Goal: Task Accomplishment & Management: Use online tool/utility

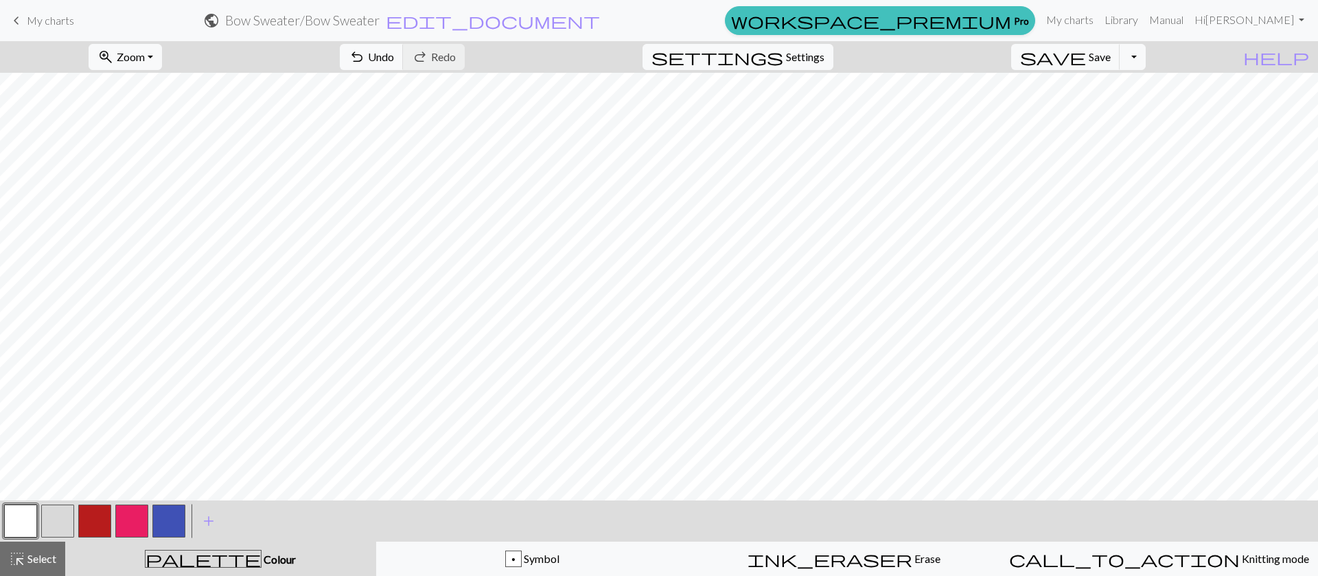
click at [49, 15] on span "My charts" at bounding box center [50, 20] width 47 height 13
click at [1115, 63] on button "save Save Save" at bounding box center [1065, 57] width 109 height 26
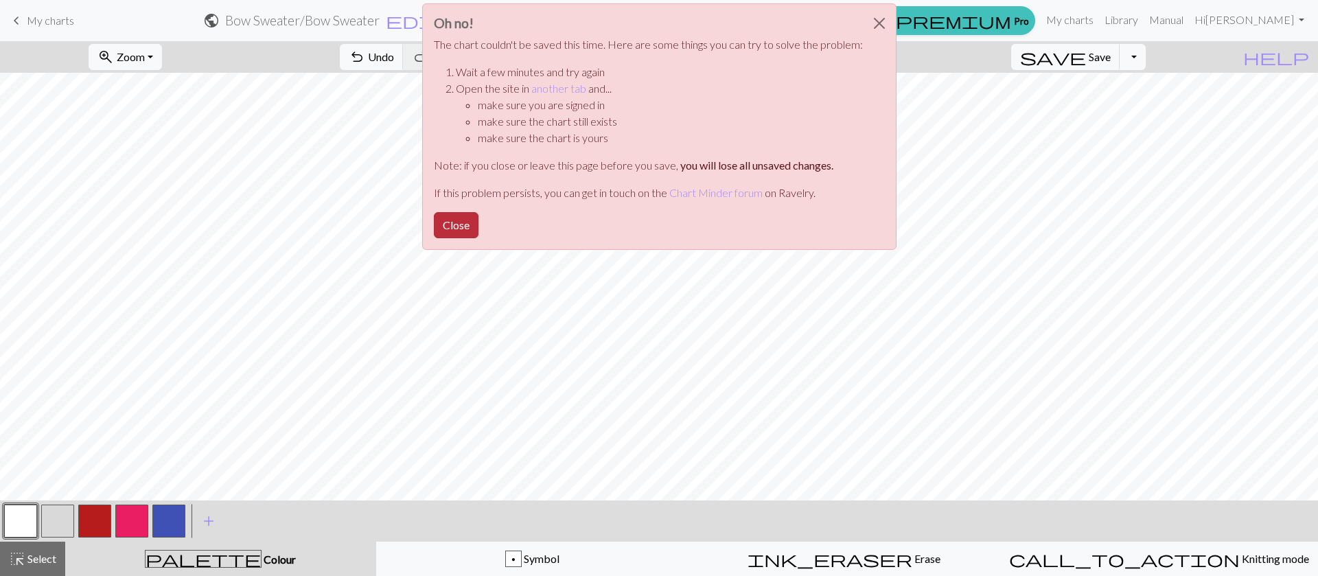
click at [470, 231] on button "Close" at bounding box center [456, 225] width 45 height 26
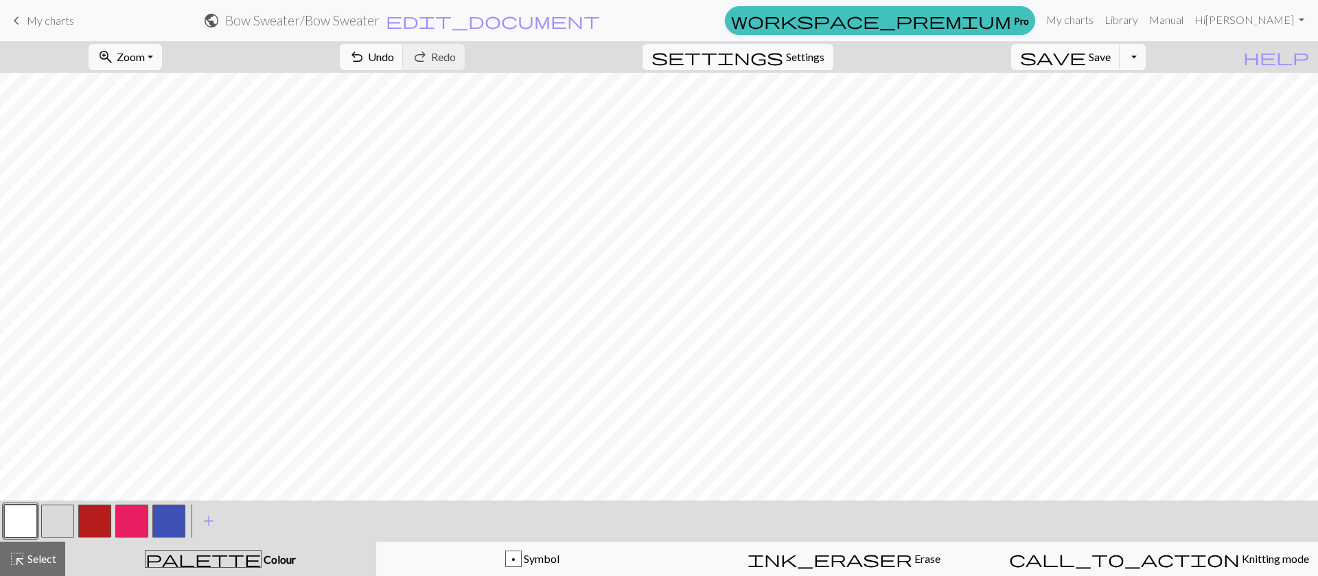
click at [30, 34] on div "keyboard_arrow_left My charts public Bow Sweater / Bow Sweater edit_document Ed…" at bounding box center [659, 20] width 1318 height 29
click at [45, 14] on span "My charts" at bounding box center [50, 20] width 47 height 13
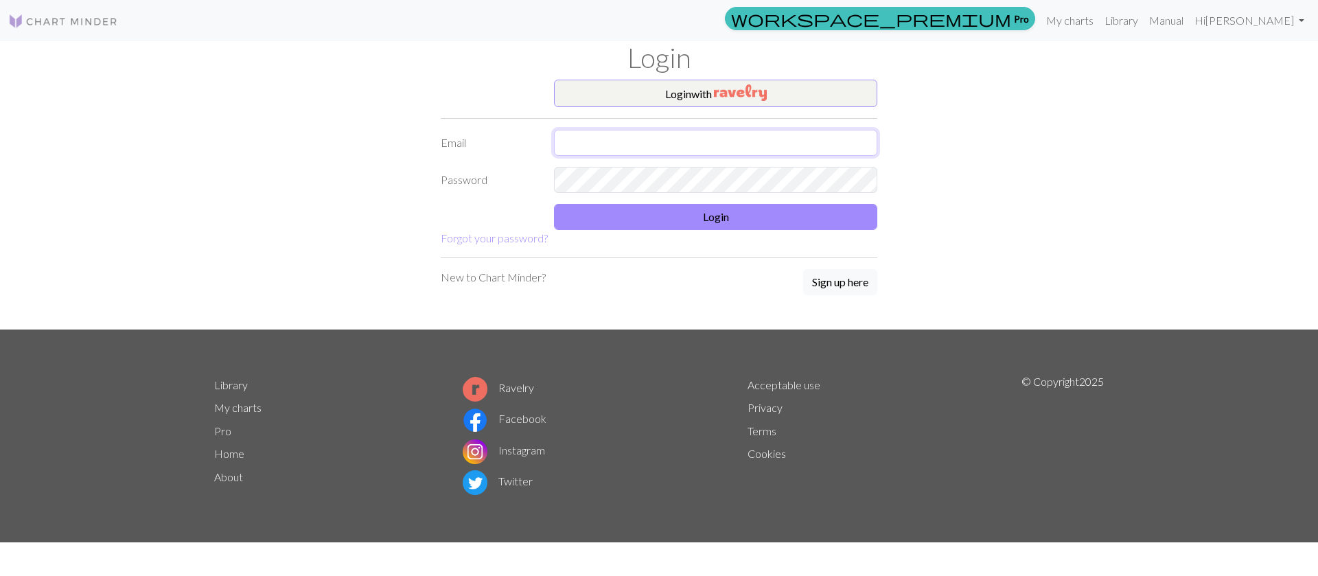
type input "echute@torontomu.ca"
click at [678, 217] on button "Login" at bounding box center [715, 217] width 323 height 26
click at [596, 207] on button "Login" at bounding box center [715, 217] width 323 height 26
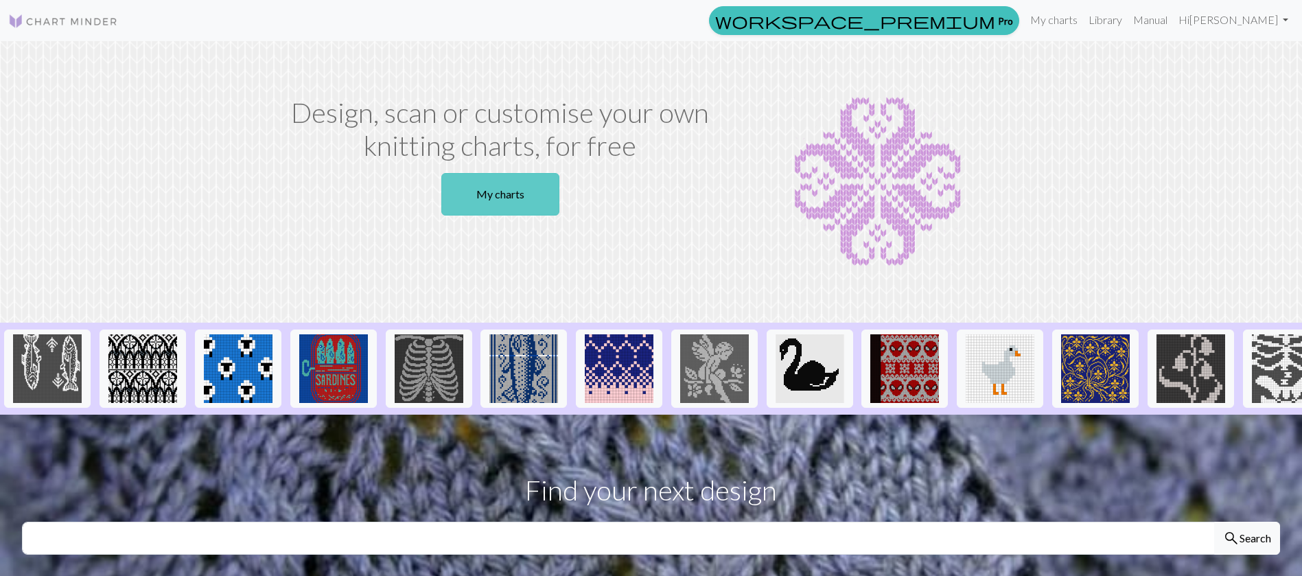
click at [490, 180] on link "My charts" at bounding box center [500, 194] width 118 height 43
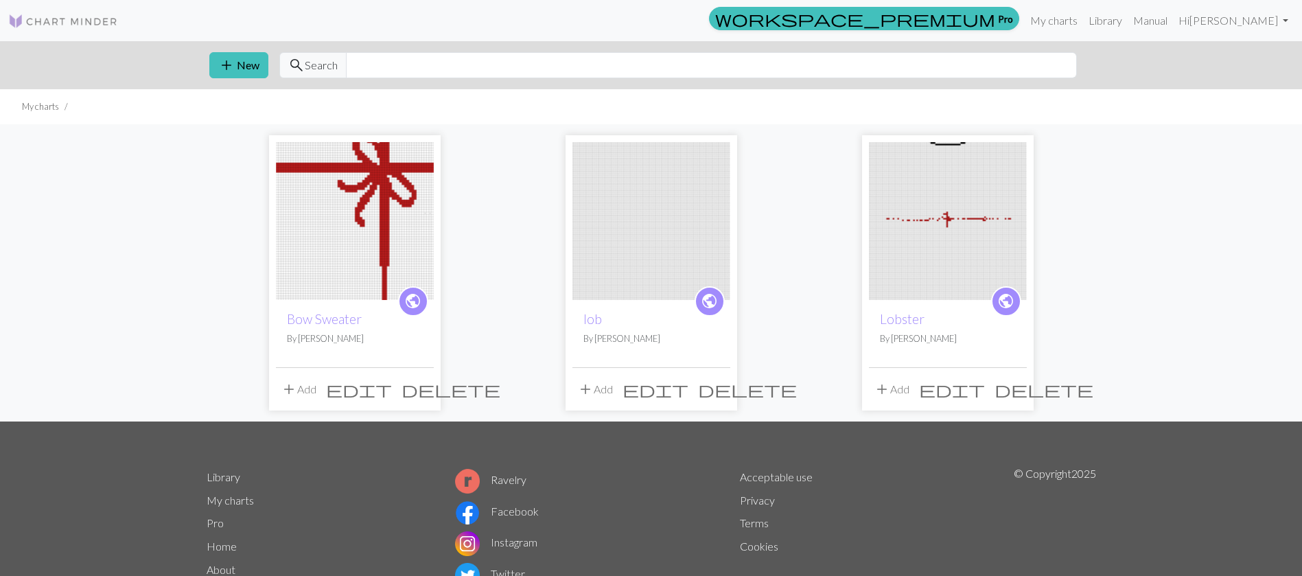
click at [388, 242] on img at bounding box center [355, 221] width 158 height 158
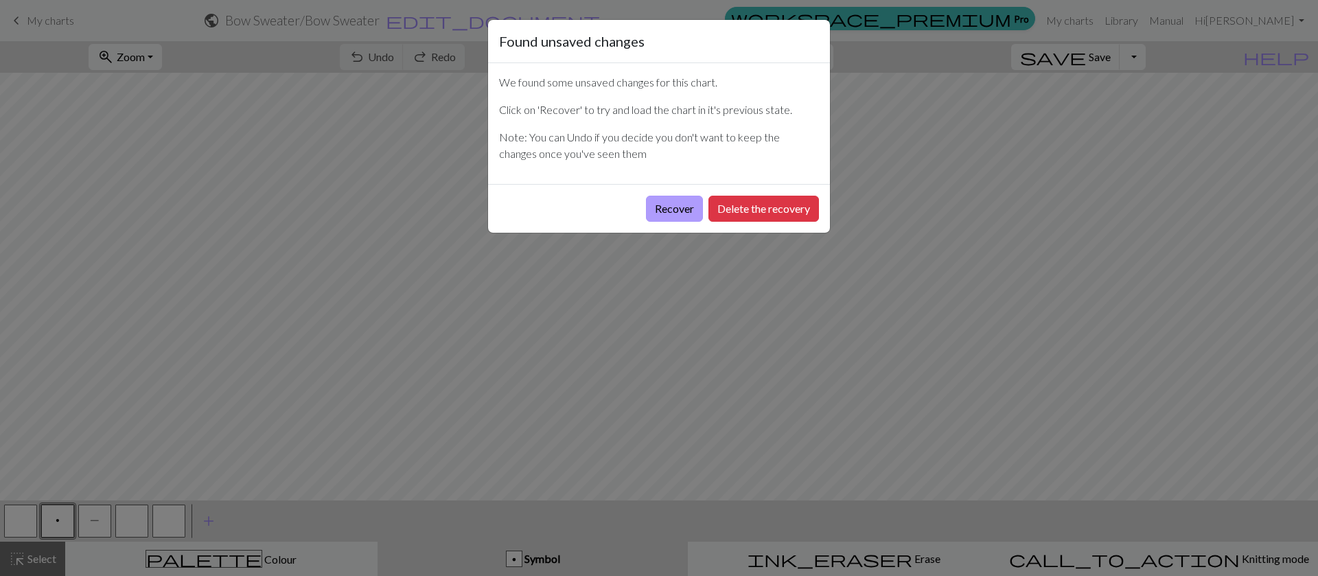
click at [683, 210] on button "Recover" at bounding box center [674, 209] width 57 height 26
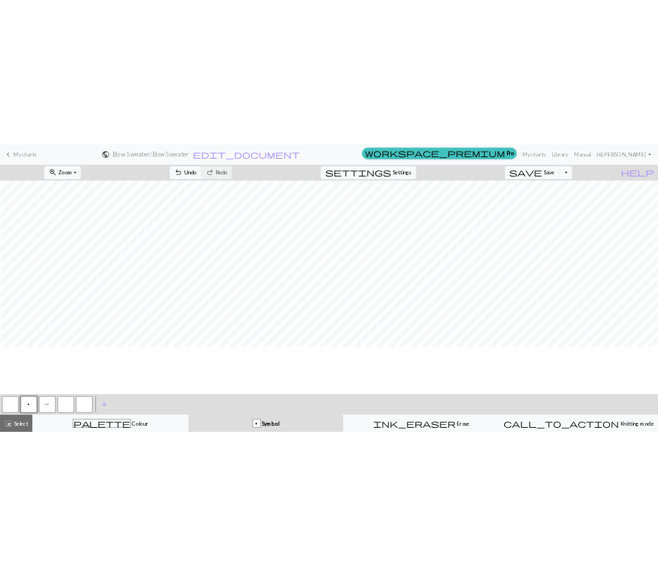
scroll to position [0, 1]
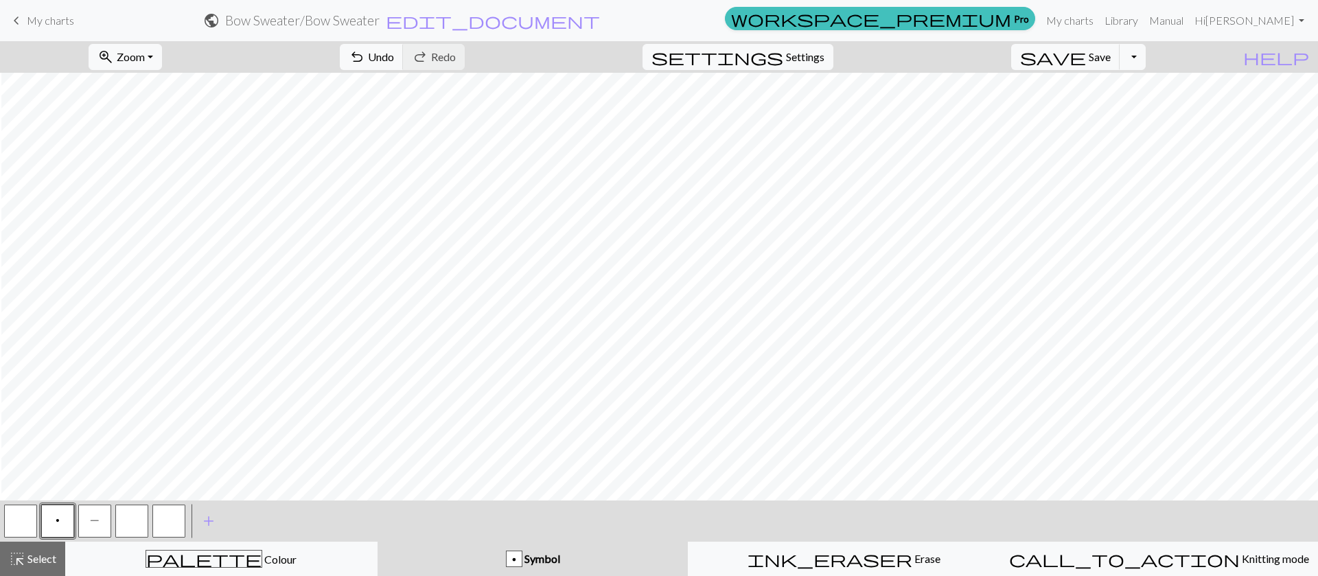
click at [53, 24] on span "My charts" at bounding box center [50, 20] width 47 height 13
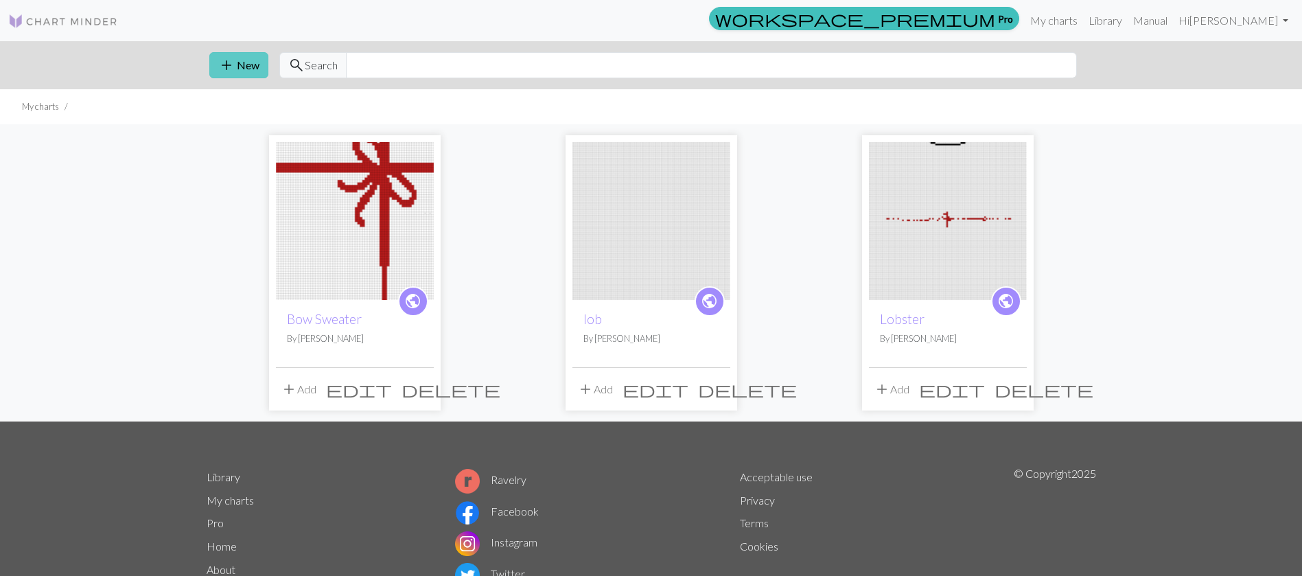
click at [238, 59] on button "add New" at bounding box center [238, 65] width 59 height 26
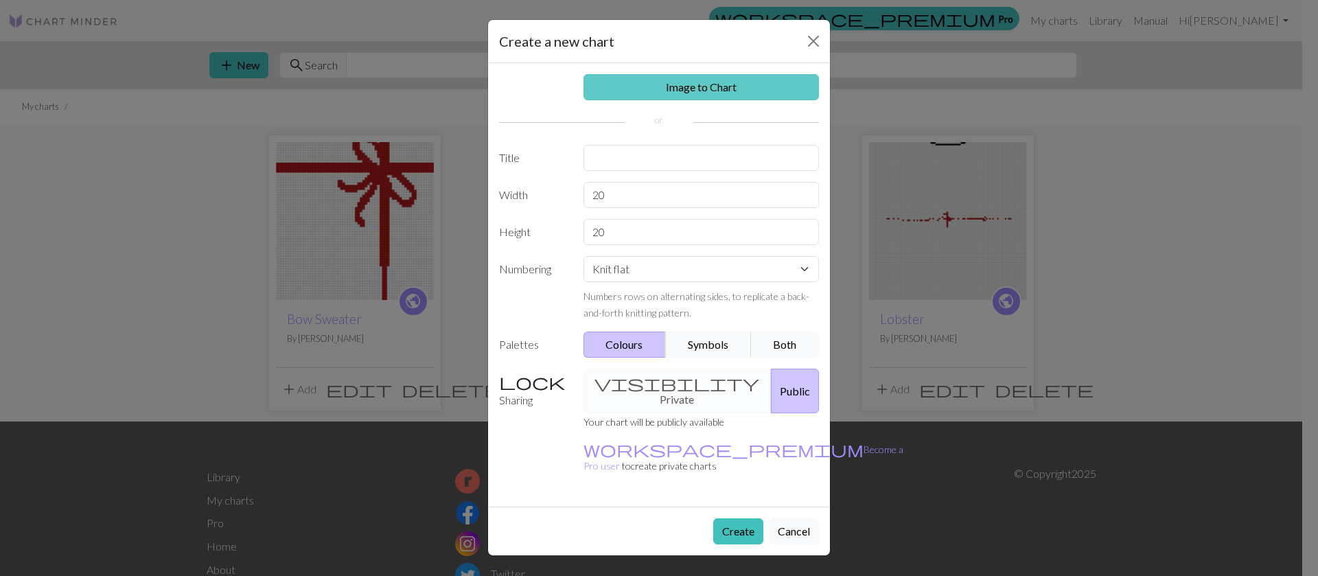
click at [692, 96] on link "Image to Chart" at bounding box center [702, 87] width 236 height 26
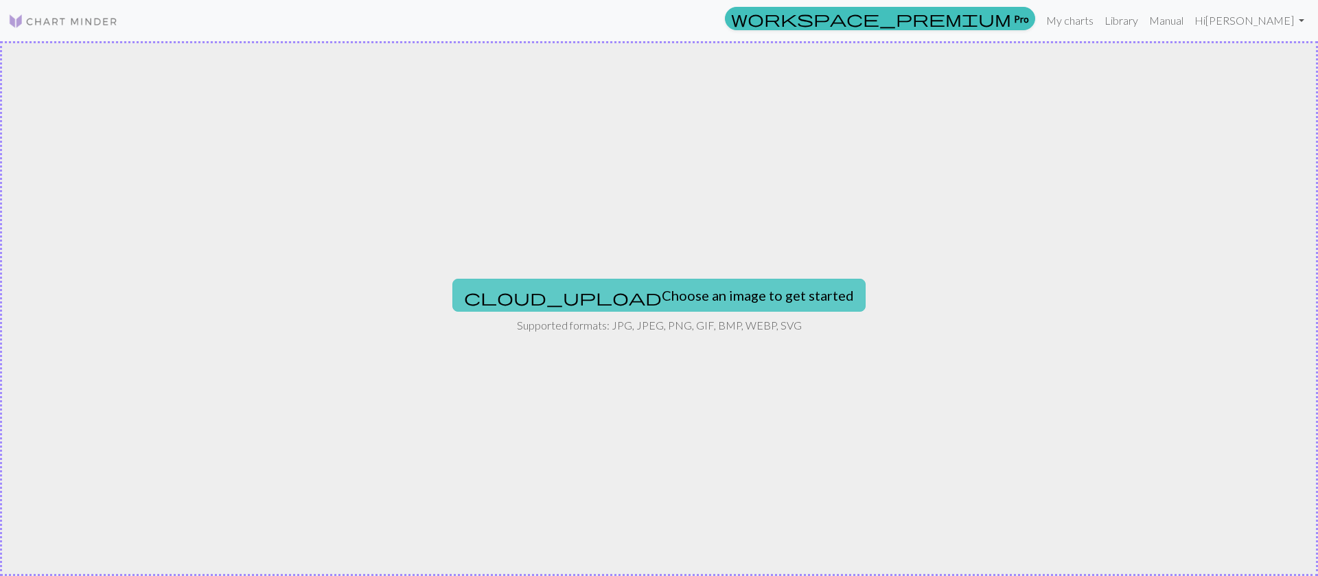
click at [628, 308] on button "cloud_upload Choose an image to get started" at bounding box center [658, 295] width 413 height 33
